Goal: Information Seeking & Learning: Compare options

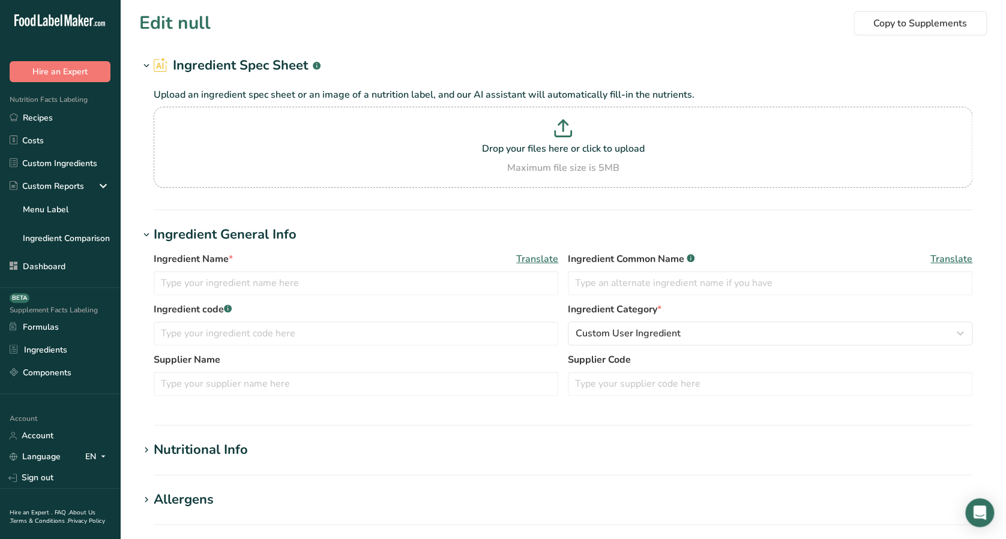
type input "Pea Protein"
type input "100"
click at [449, 458] on h1 "Nutritional Info" at bounding box center [562, 450] width 847 height 20
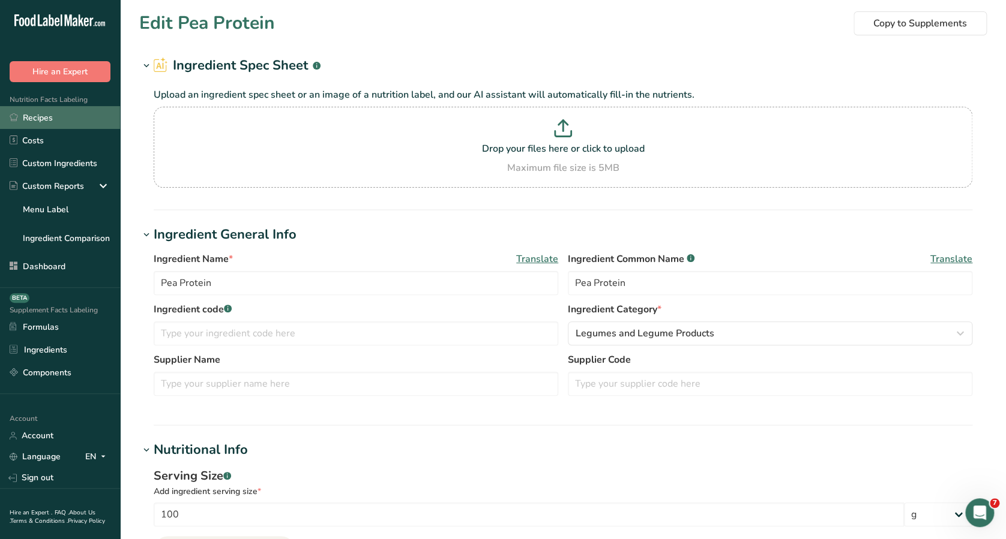
click at [22, 117] on link "Recipes" at bounding box center [60, 117] width 120 height 23
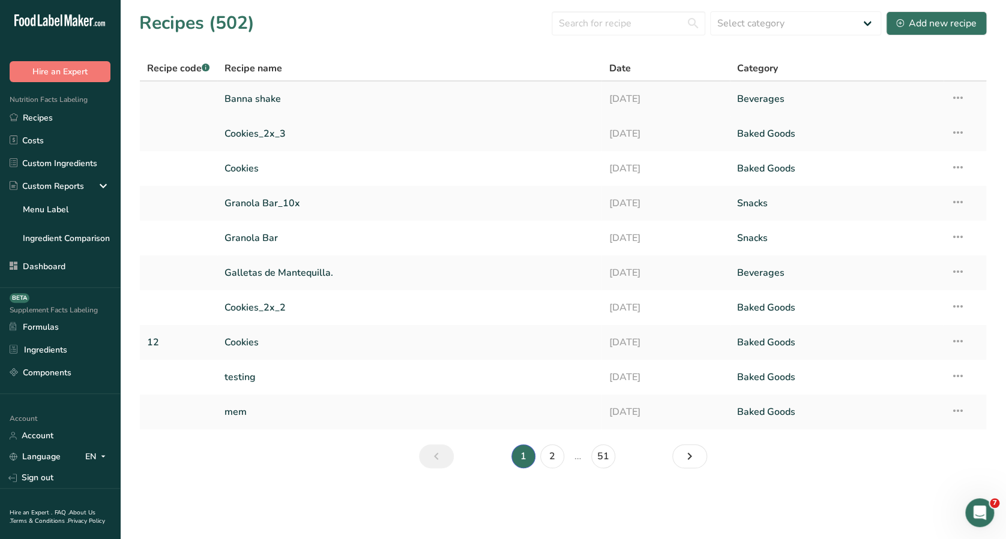
click at [269, 108] on link "Banna shake" at bounding box center [409, 98] width 370 height 25
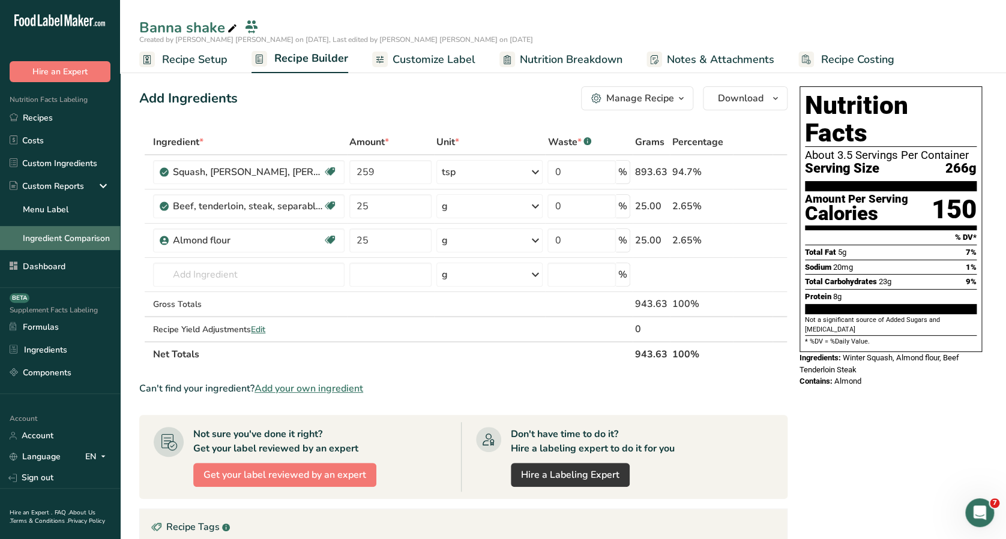
click at [77, 226] on link "Ingredient Comparison" at bounding box center [60, 238] width 120 height 24
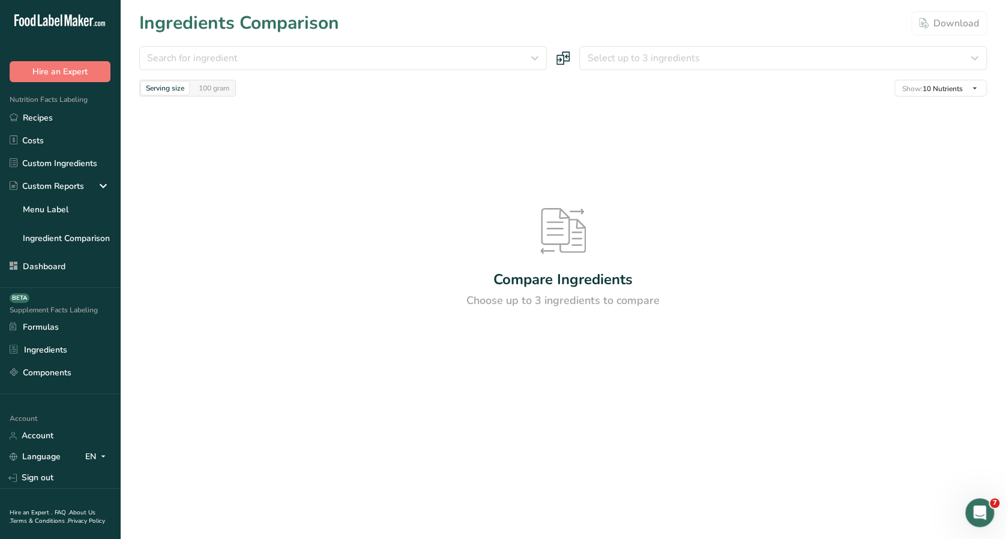
click at [575, 247] on icon at bounding box center [563, 231] width 46 height 46
click at [550, 272] on div "Compare Ingredients" at bounding box center [562, 280] width 139 height 22
click at [551, 236] on icon at bounding box center [563, 231] width 46 height 46
click at [878, 34] on div "Ingredients Comparison Download" at bounding box center [562, 23] width 847 height 27
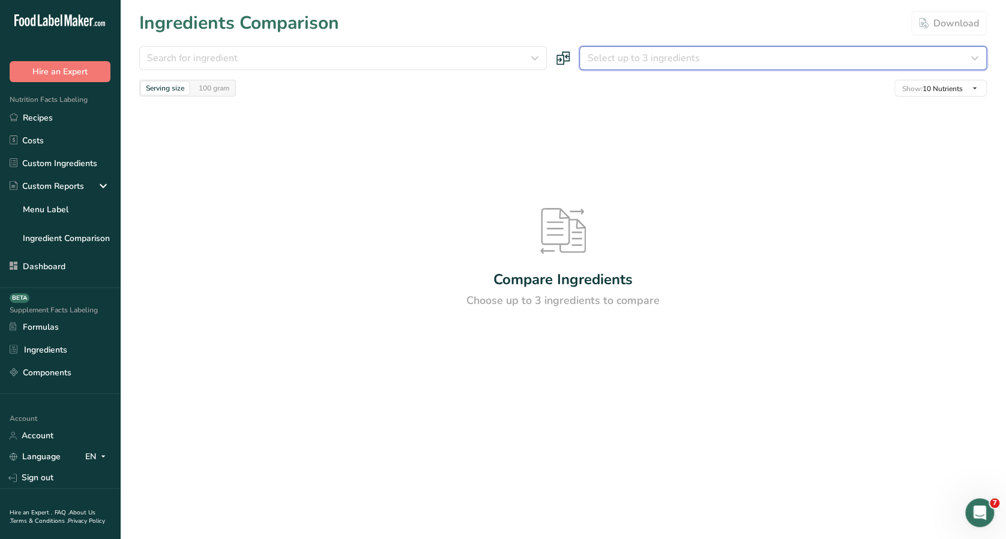
click at [865, 53] on div "Select up to 3 ingredients" at bounding box center [779, 58] width 385 height 14
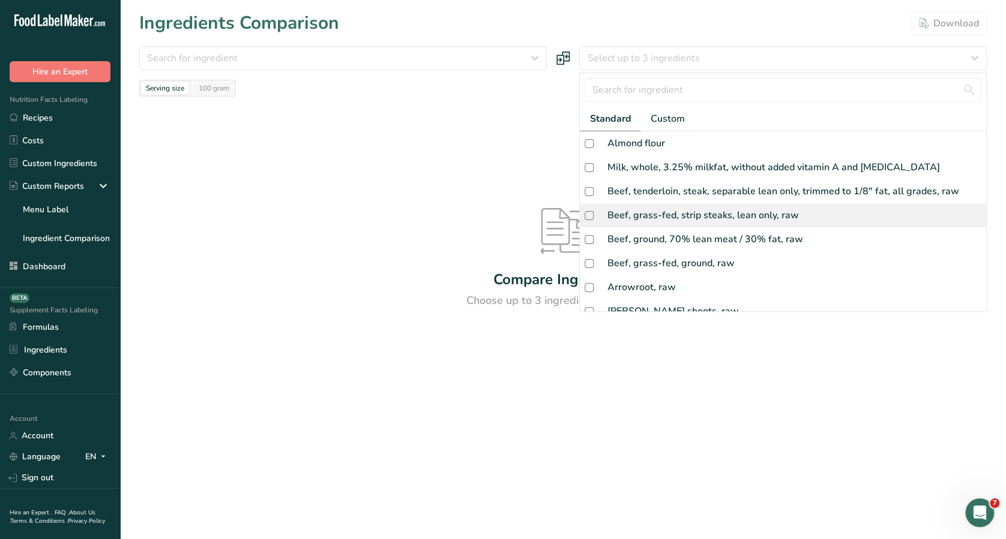
click at [785, 220] on div "Beef, grass-fed, strip steaks, lean only, raw" at bounding box center [702, 215] width 191 height 14
checkbox input "true"
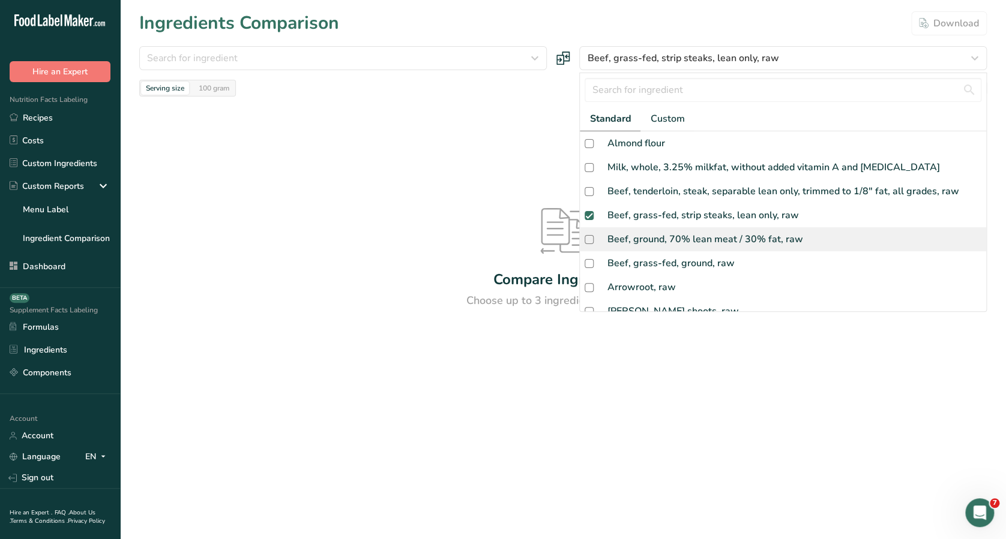
click at [766, 240] on div "Beef, ground, 70% lean meat / 30% fat, raw" at bounding box center [705, 239] width 196 height 14
checkbox input "true"
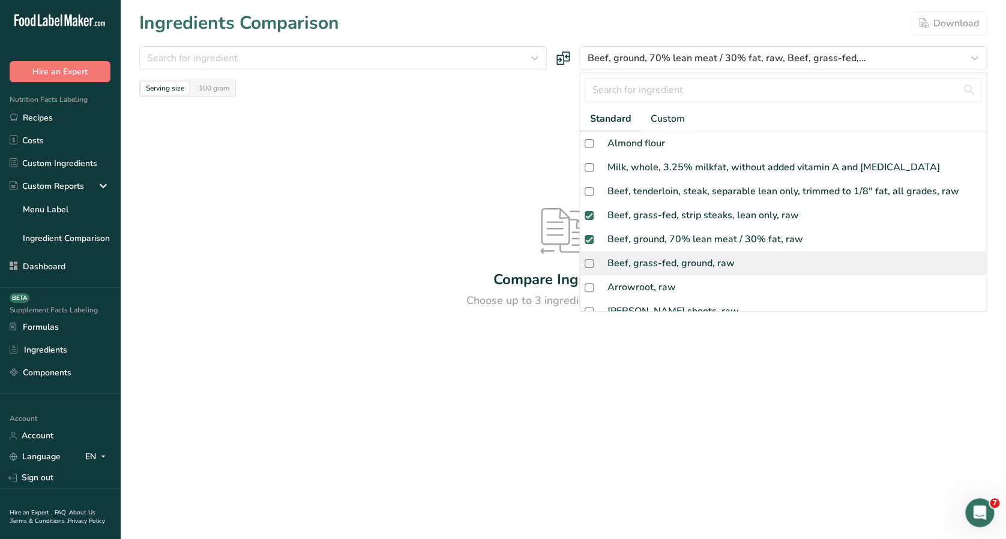
click at [744, 274] on div "Beef, grass-fed, ground, raw" at bounding box center [783, 263] width 406 height 24
checkbox input "true"
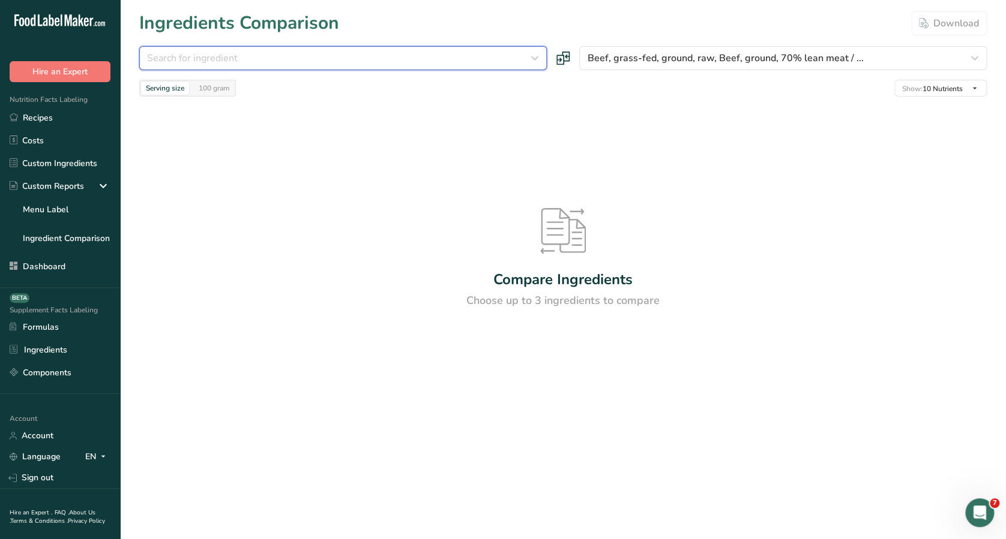
click at [466, 49] on button "Search for ingredient" at bounding box center [342, 58] width 407 height 24
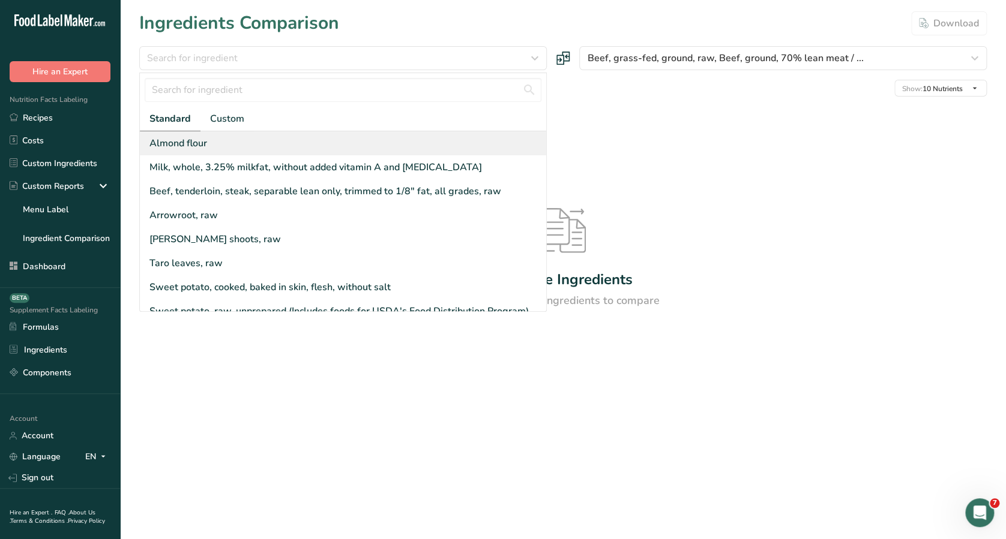
click at [403, 132] on div "Almond flour" at bounding box center [343, 143] width 406 height 24
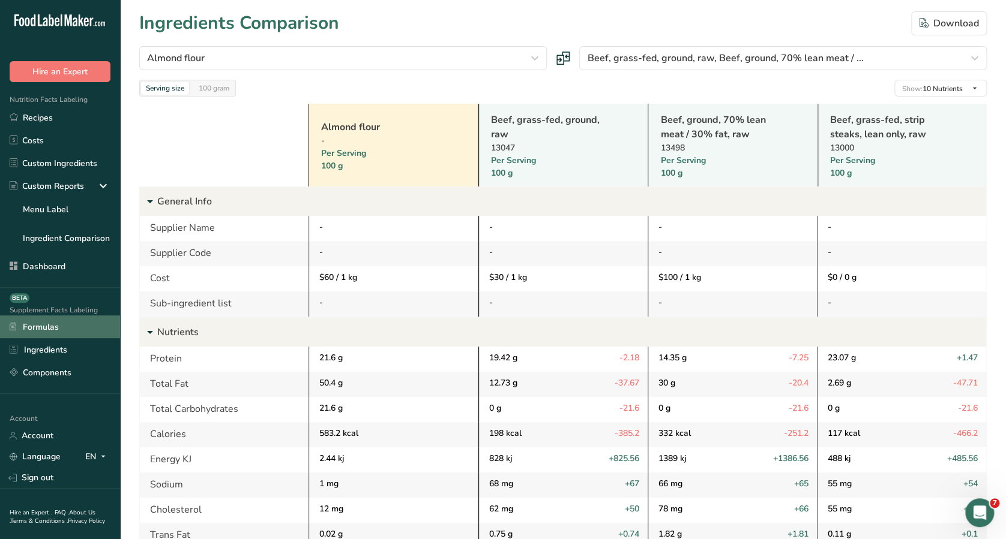
click at [20, 320] on link "Formulas" at bounding box center [60, 327] width 120 height 23
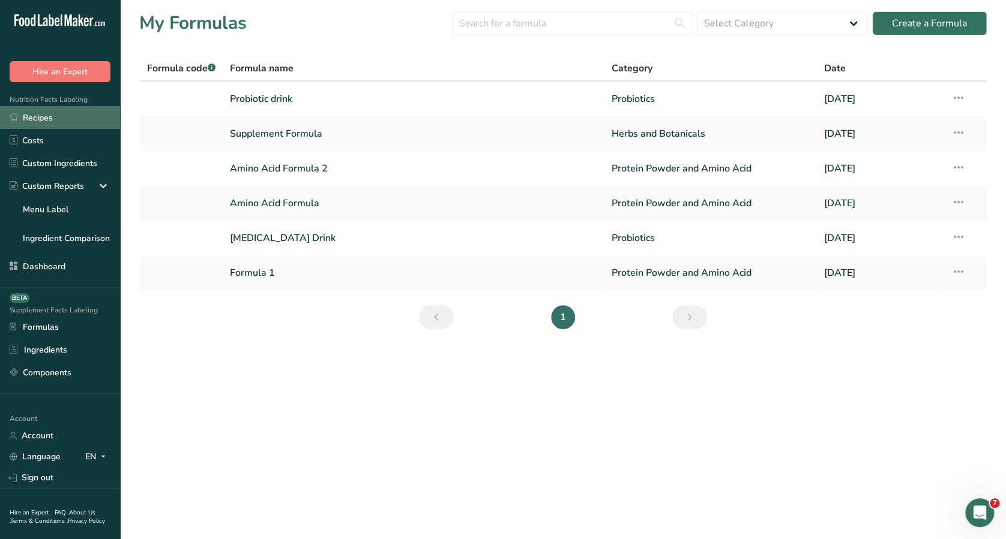
click at [46, 118] on link "Recipes" at bounding box center [60, 117] width 120 height 23
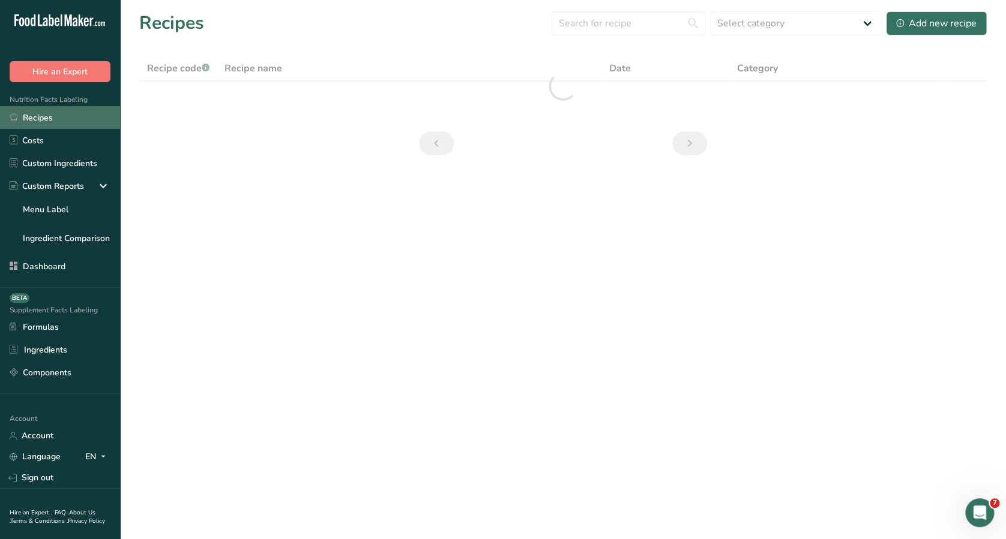
click at [46, 118] on link "Recipes" at bounding box center [60, 117] width 120 height 23
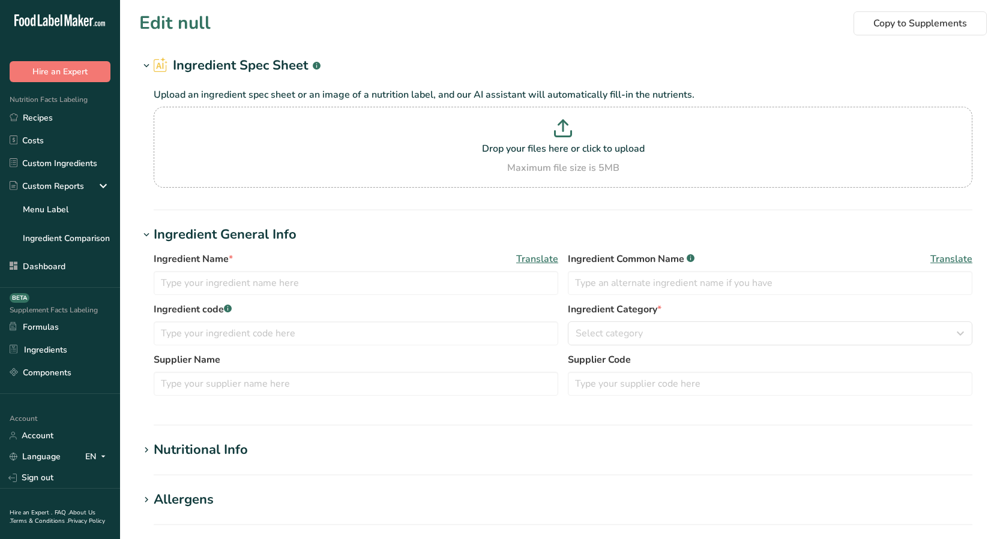
type input "Pea Protein"
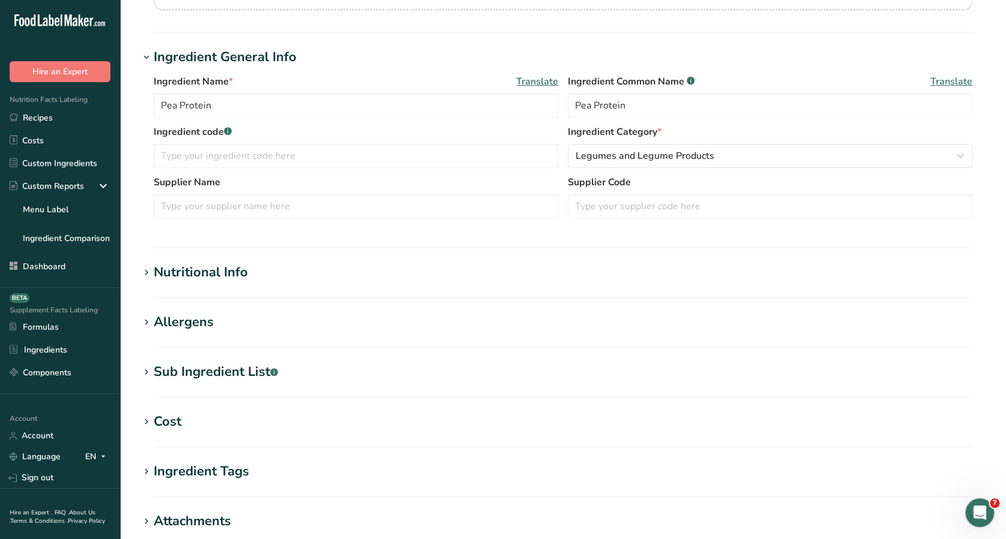
scroll to position [179, 0]
click at [750, 274] on h1 "Nutritional Info" at bounding box center [562, 272] width 847 height 20
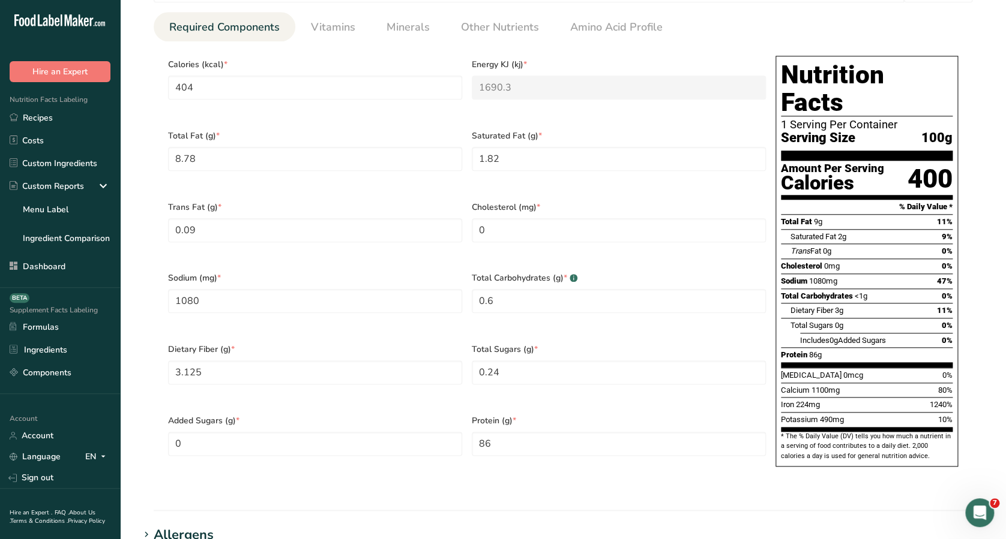
scroll to position [535, 0]
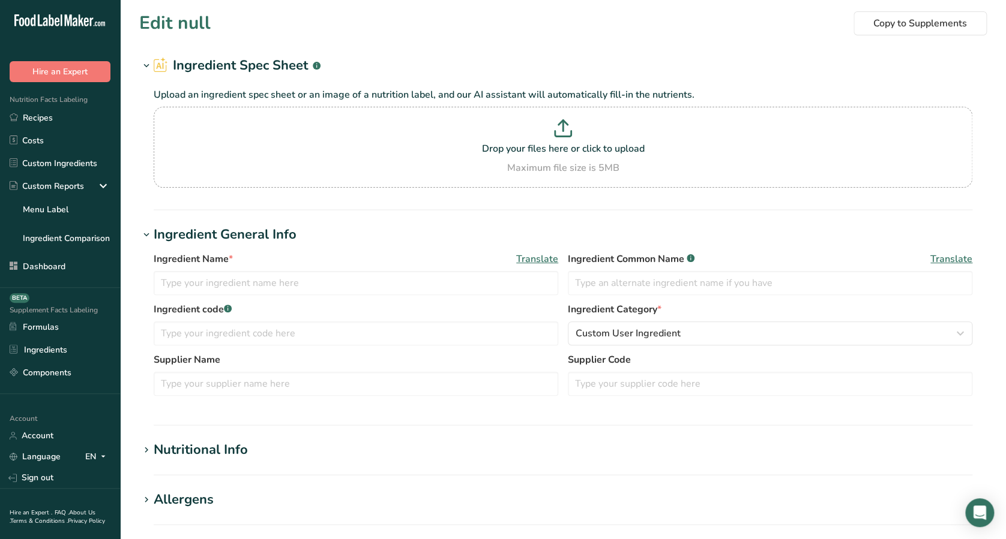
type input "Hemp Powder 50% Protein"
click at [990, 240] on section "Edit Hemp Powder 50% Protein Copy to Supplements Ingredient Spec Sheet .a-a{fil…" at bounding box center [563, 440] width 886 height 881
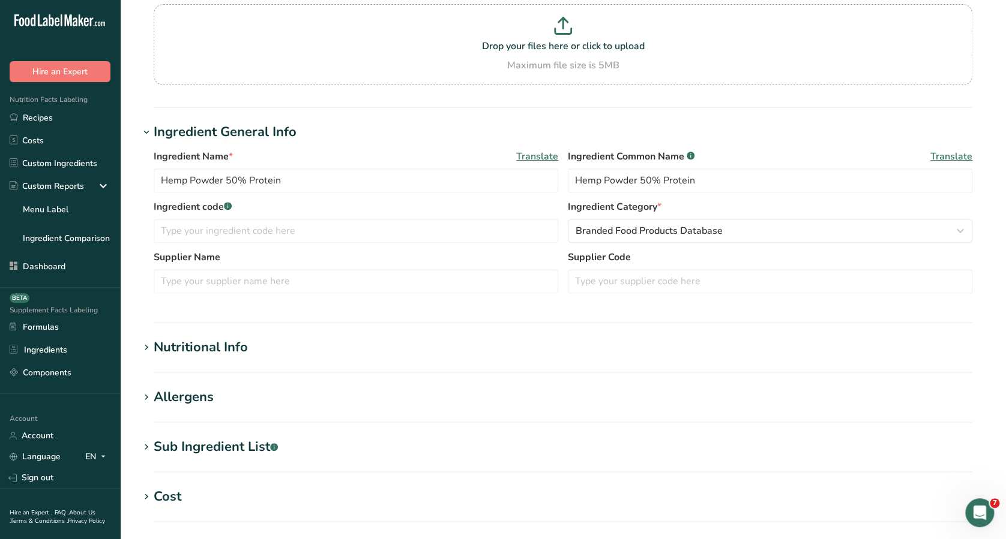
scroll to position [104, 0]
click at [572, 340] on h1 "Nutritional Info" at bounding box center [562, 347] width 847 height 20
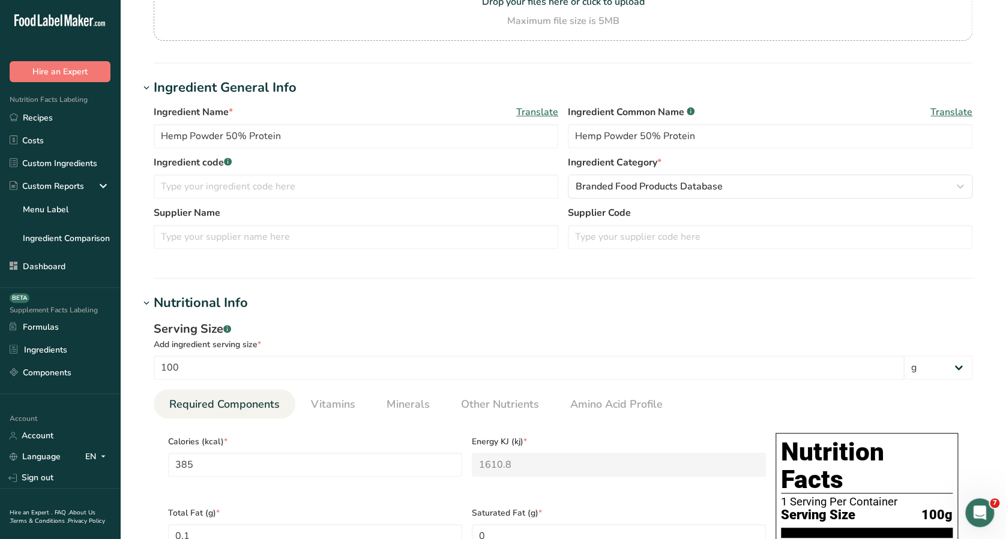
scroll to position [619, 0]
